Goal: Transaction & Acquisition: Purchase product/service

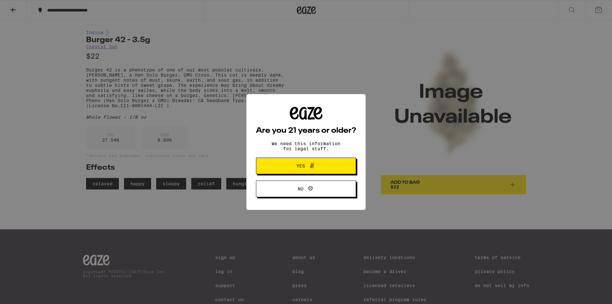
click at [120, 74] on div "Are you 21 years or older? We need this information for legal stuff. Yes No" at bounding box center [306, 152] width 612 height 304
click at [305, 167] on span at bounding box center [310, 166] width 11 height 8
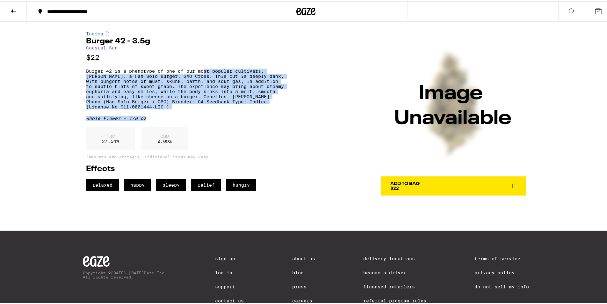
drag, startPoint x: 204, startPoint y: 76, endPoint x: 269, endPoint y: 127, distance: 83.3
click at [269, 127] on div "Indica Burger 42 - 3.5g Coastal Sun $22 Burger 42 is a phenotype of one of our …" at bounding box center [185, 109] width 198 height 159
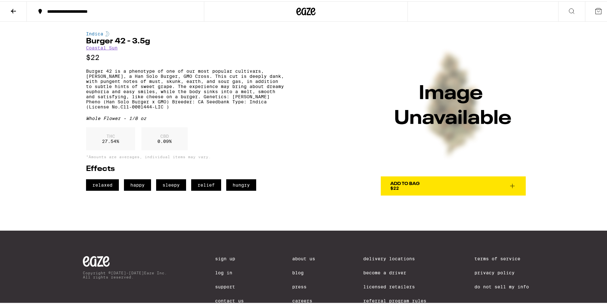
click at [261, 131] on div "Indica Burger 42 - 3.5g Coastal Sun $22 Burger 42 is a phenotype of one of our …" at bounding box center [185, 109] width 198 height 159
